Goal: Find specific page/section: Find specific page/section

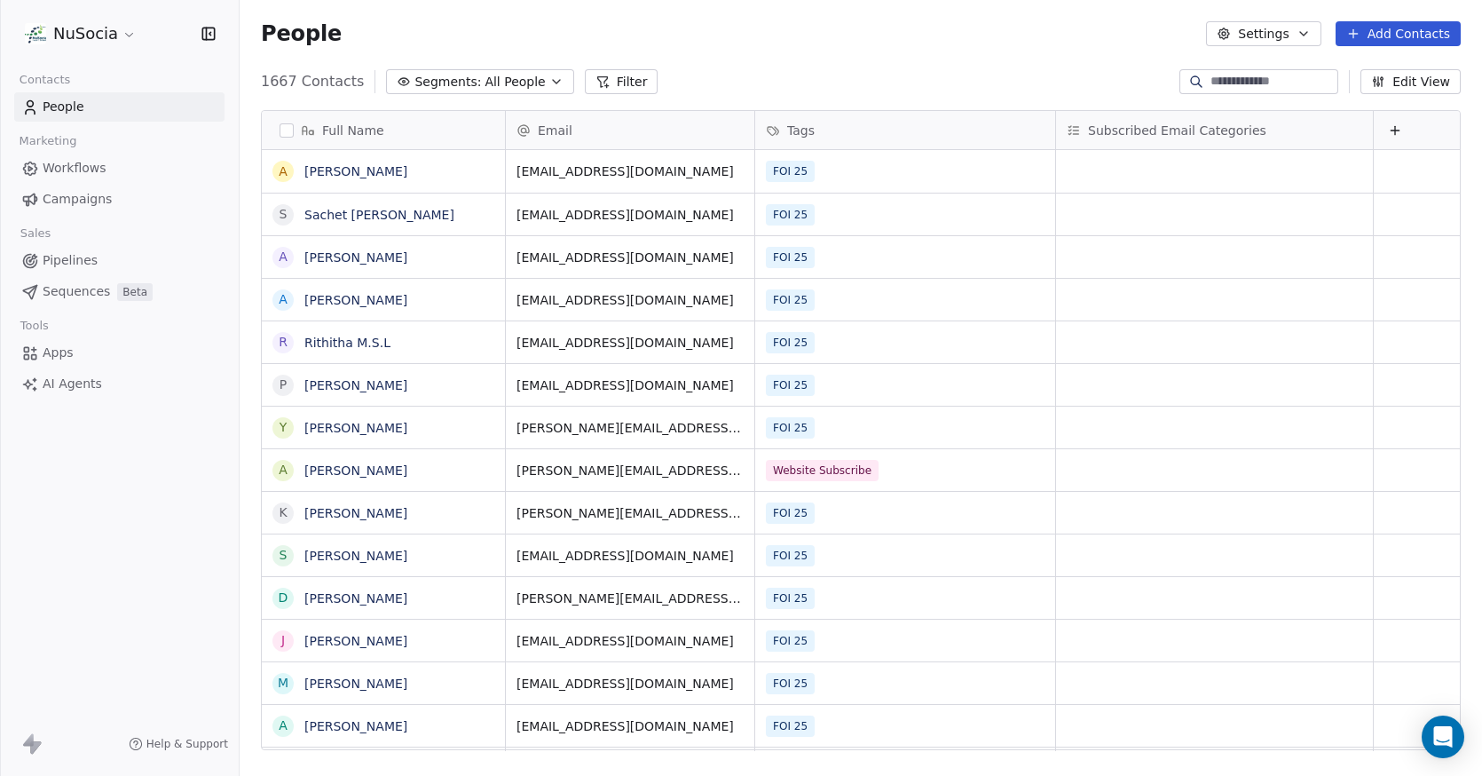
scroll to position [669, 1229]
click at [452, 74] on span "Segments:" at bounding box center [447, 82] width 67 height 19
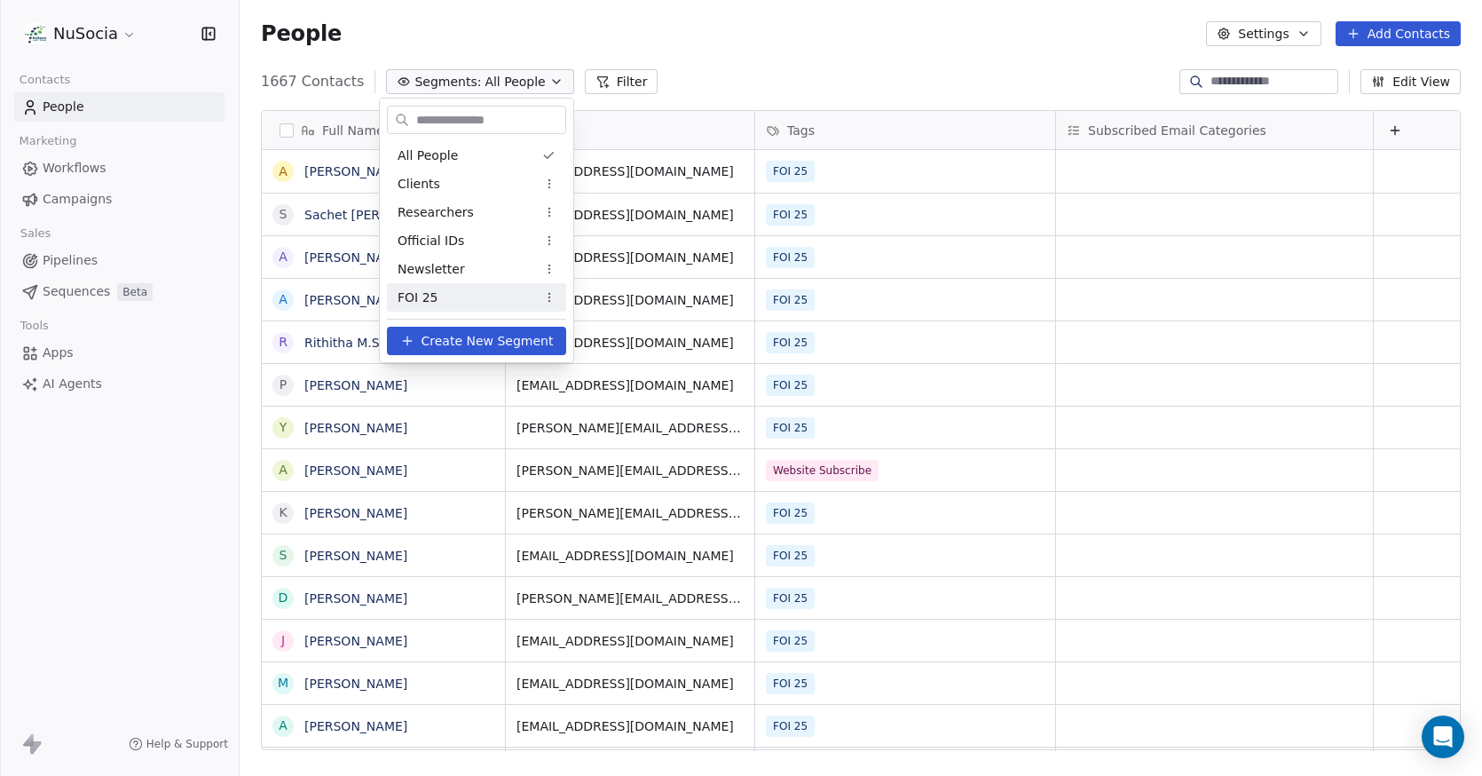
click at [476, 292] on div "FOI 25" at bounding box center [476, 297] width 179 height 28
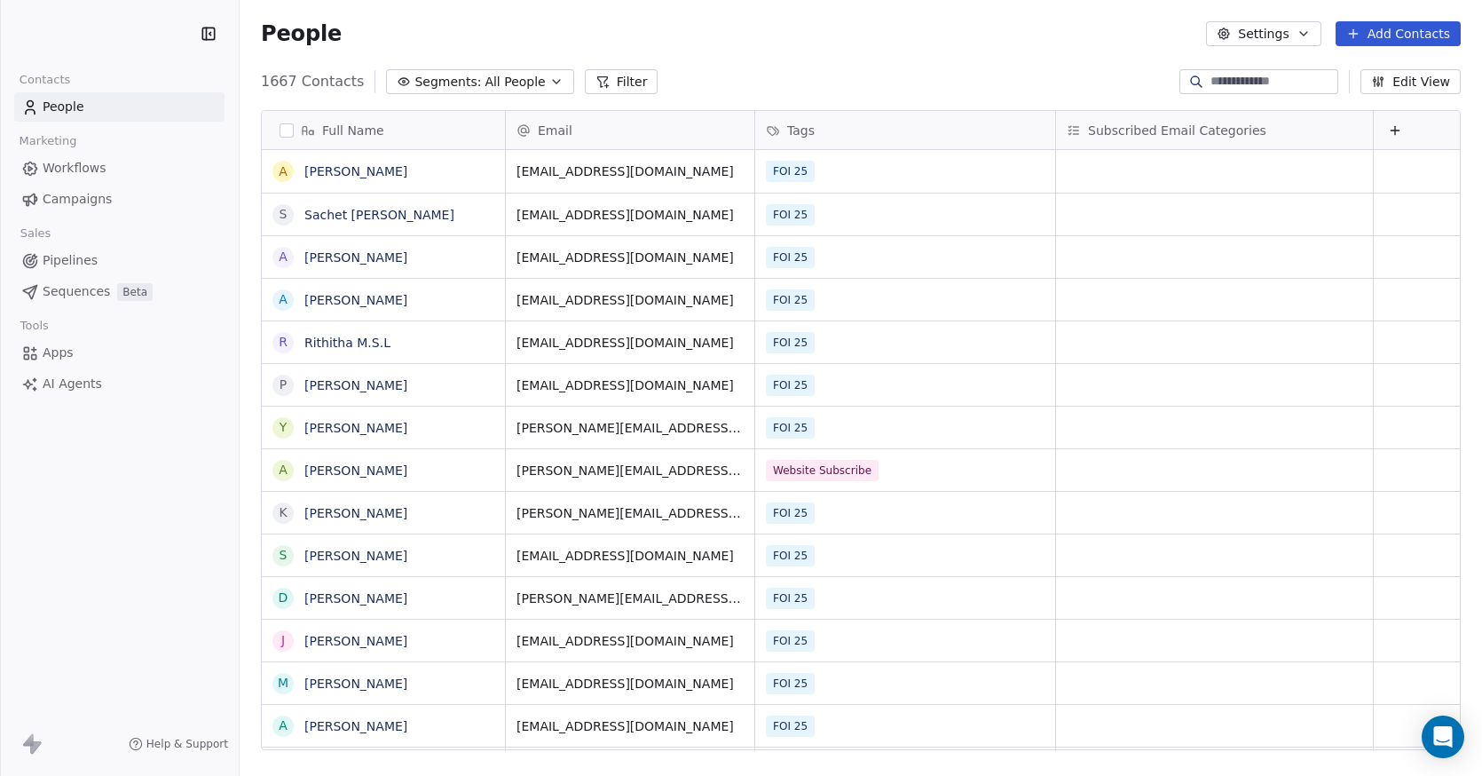
scroll to position [669, 1229]
click at [180, 205] on link "Campaigns" at bounding box center [119, 199] width 210 height 29
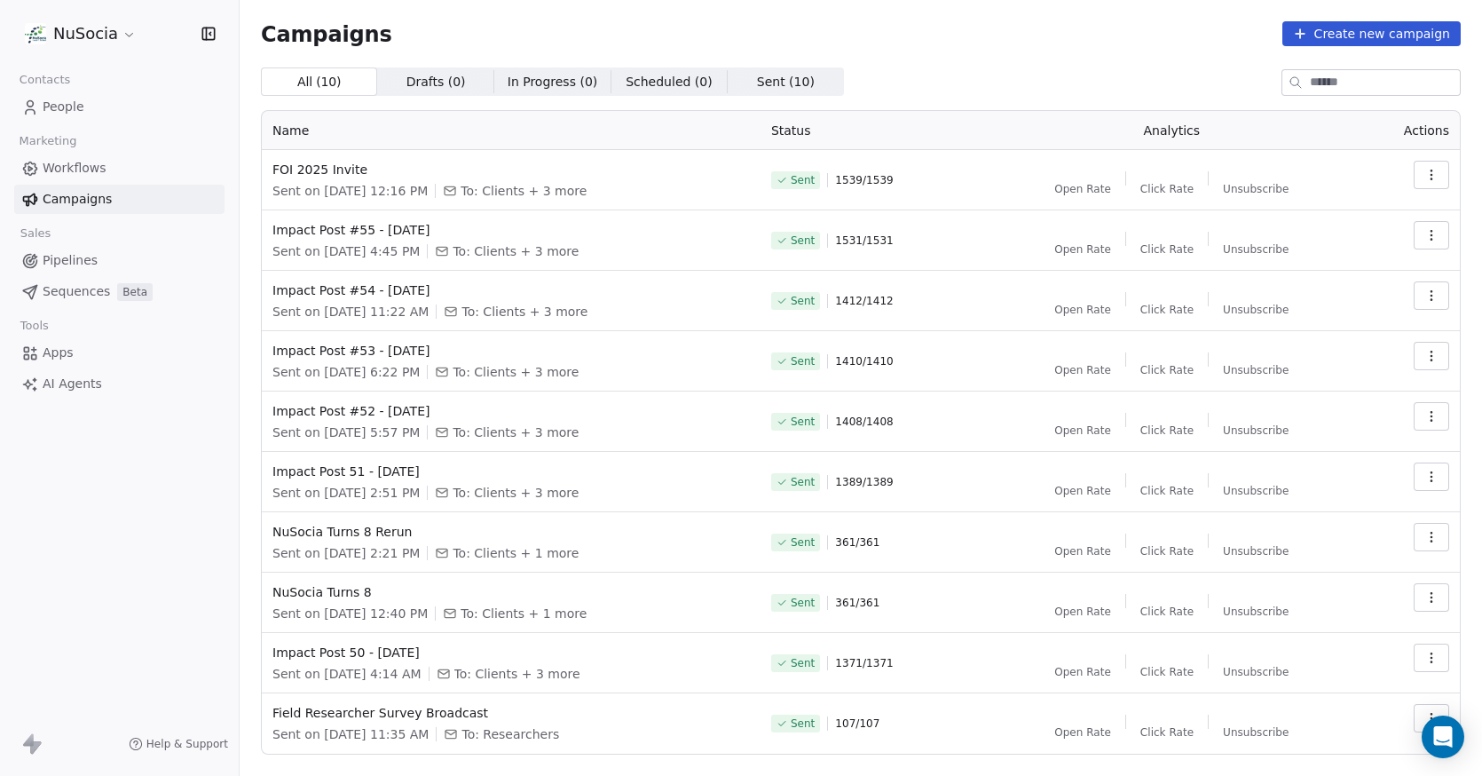
click at [125, 122] on div "Contacts People Marketing Workflows Campaigns Sales Pipelines Sequences Beta To…" at bounding box center [119, 232] width 239 height 331
click at [129, 106] on link "People" at bounding box center [119, 106] width 210 height 29
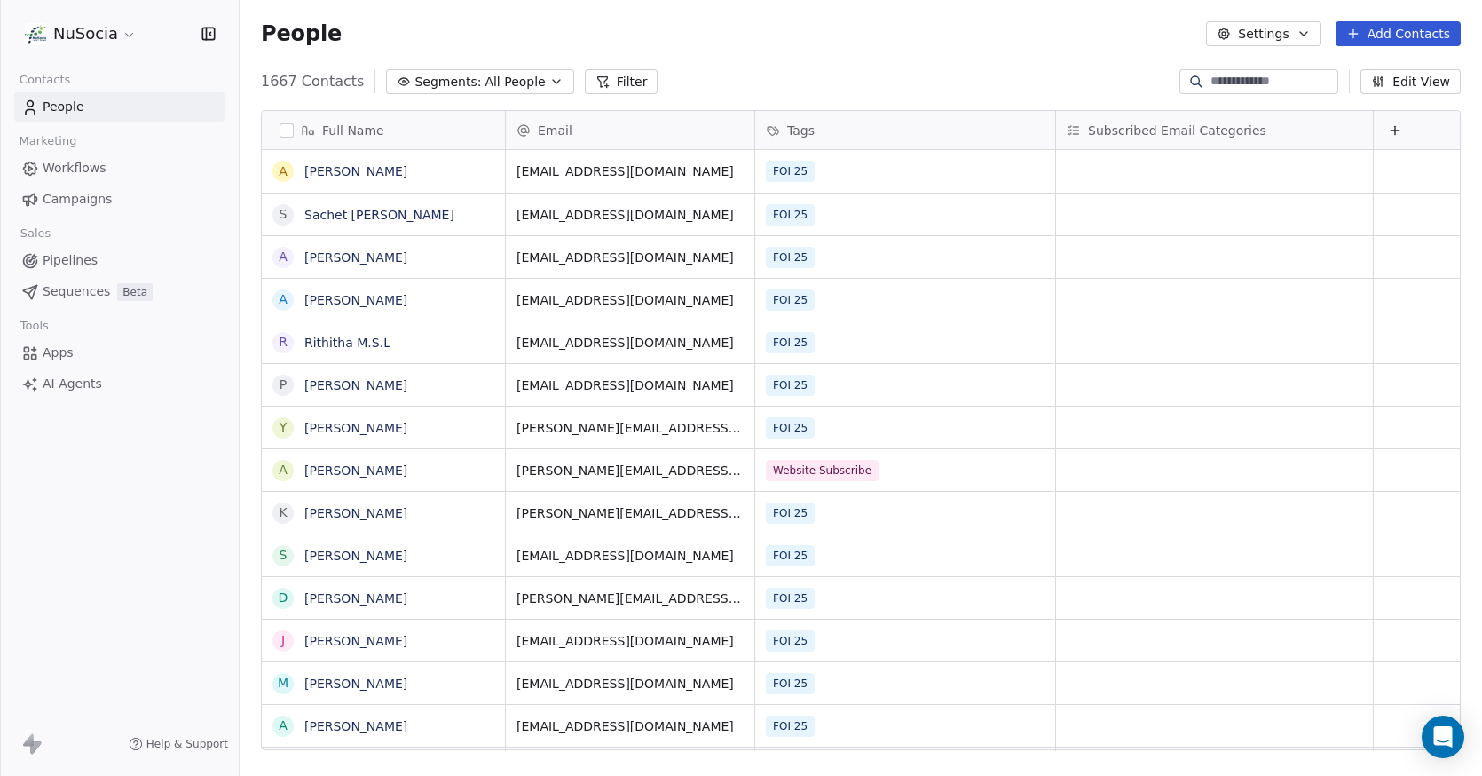
scroll to position [669, 1229]
click at [126, 210] on link "Campaigns" at bounding box center [119, 199] width 210 height 29
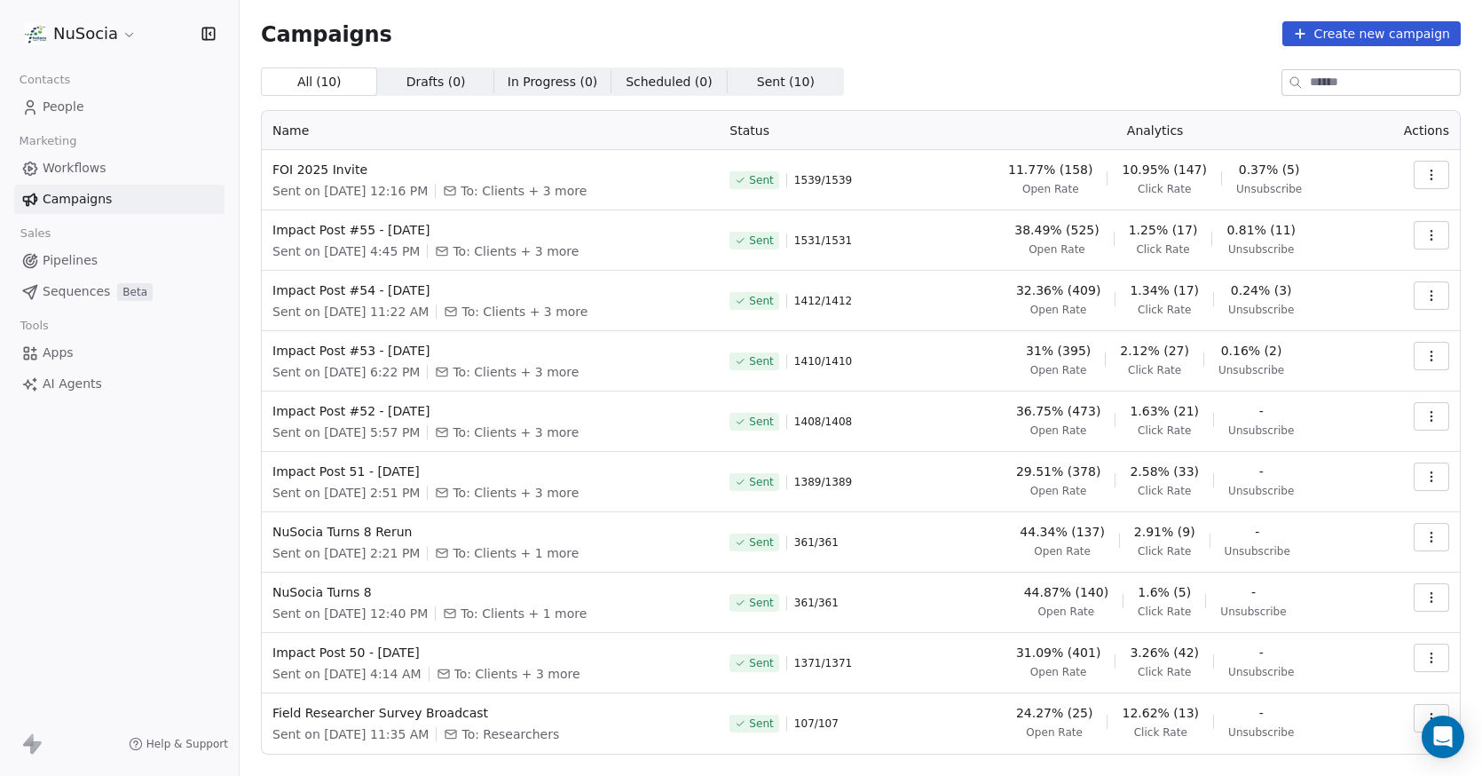
click at [1149, 76] on div "All ( 10 ) All ( 10 ) Drafts ( 0 ) Drafts ( 0 ) In Progress ( 0 ) In Progress (…" at bounding box center [861, 81] width 1200 height 28
click at [113, 119] on link "People" at bounding box center [119, 106] width 210 height 29
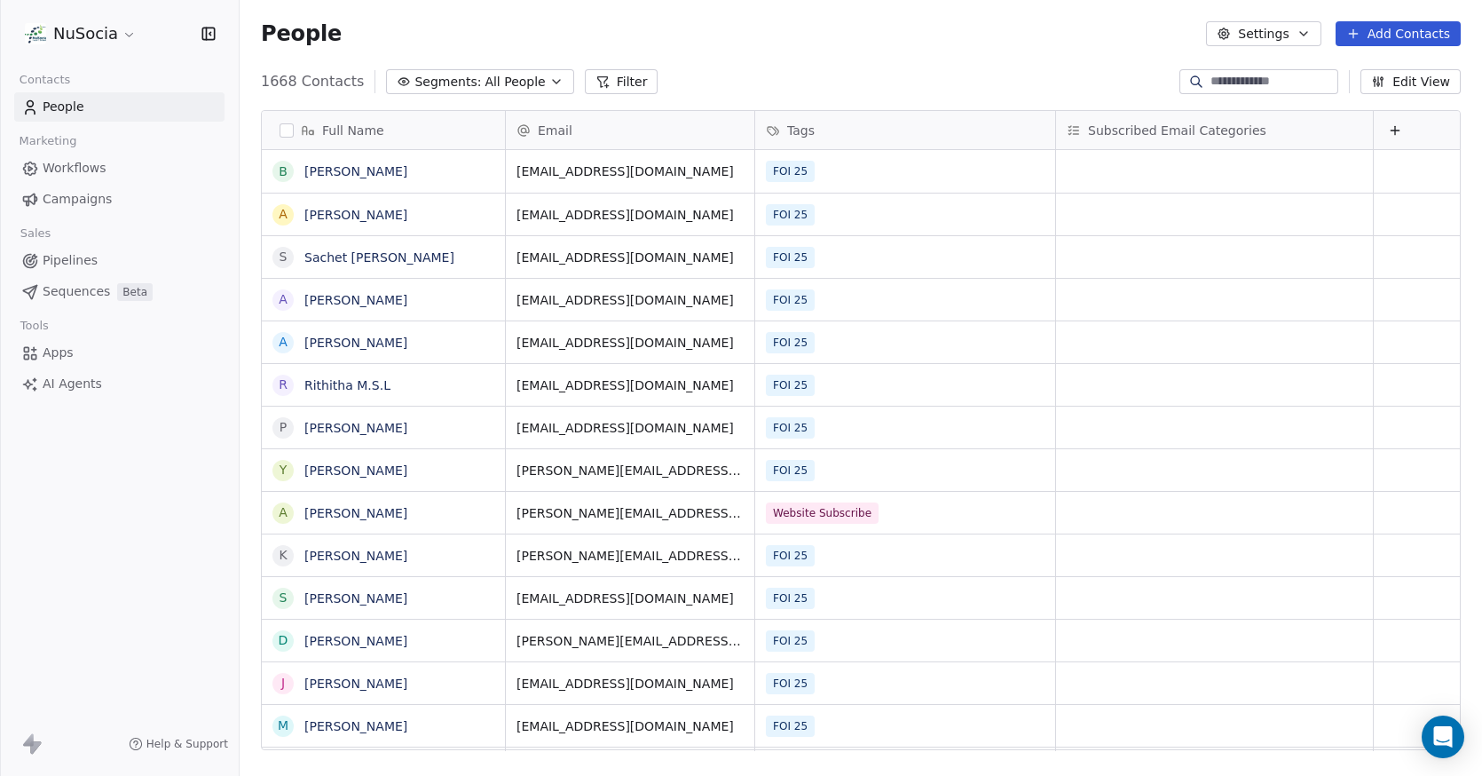
scroll to position [669, 1229]
